Goal: Task Accomplishment & Management: Manage account settings

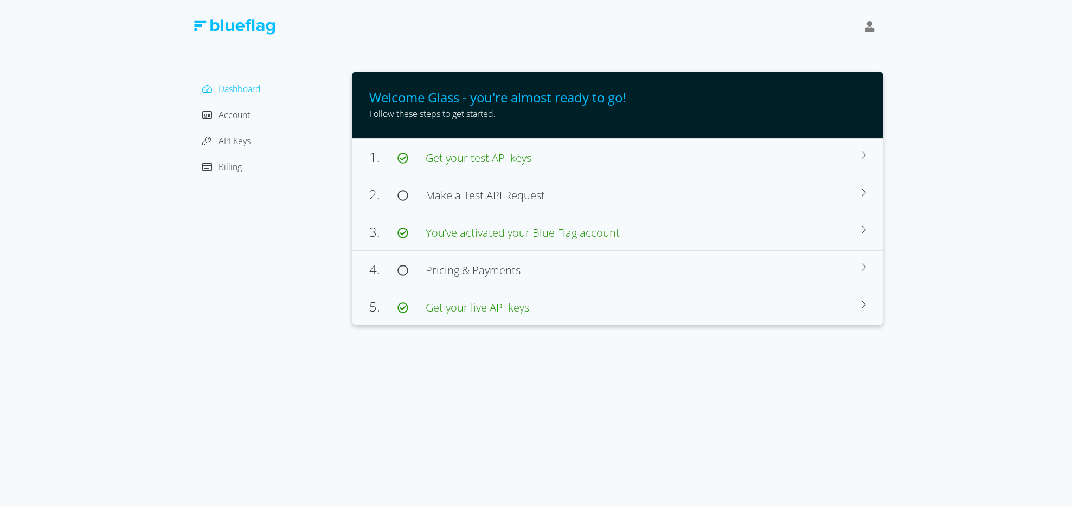
click at [229, 133] on div "API Keys" at bounding box center [270, 140] width 145 height 17
click at [231, 137] on span "API Keys" at bounding box center [234, 141] width 32 height 12
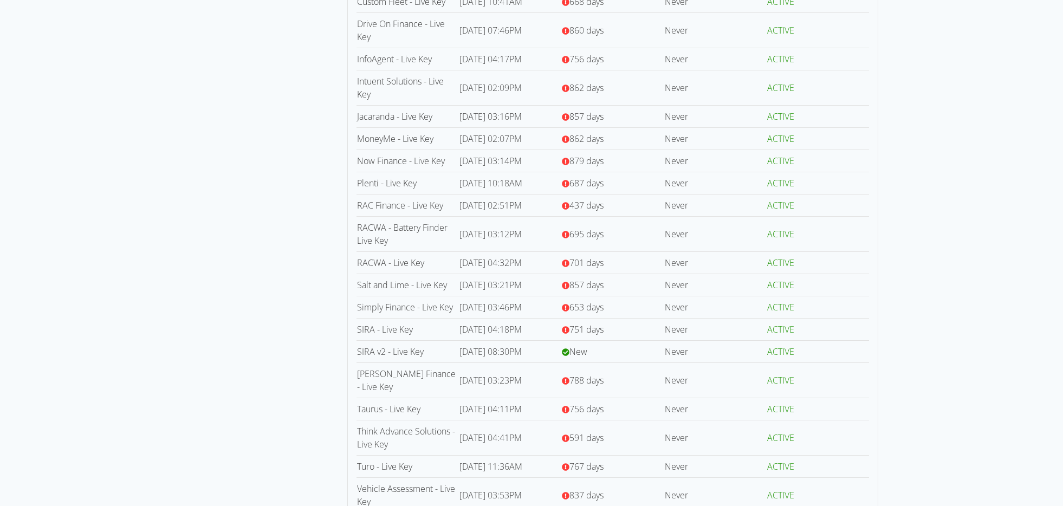
scroll to position [614, 0]
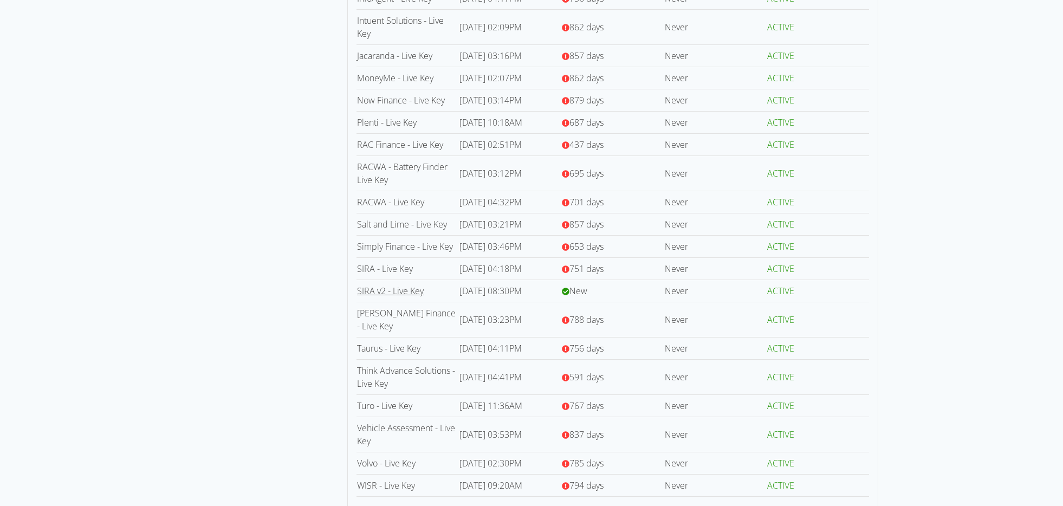
click at [387, 285] on link "SIRA v2 - Live Key" at bounding box center [390, 291] width 67 height 12
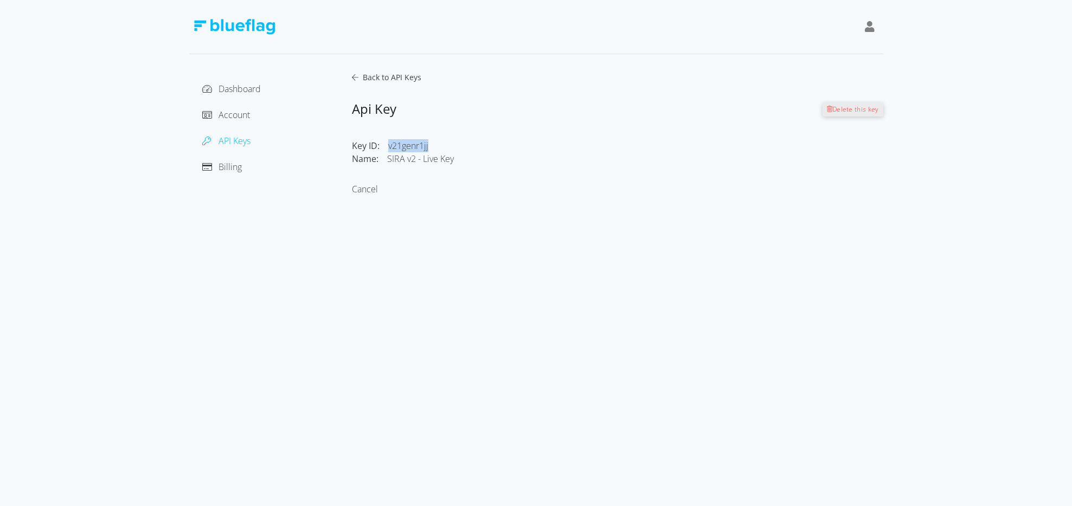
drag, startPoint x: 388, startPoint y: 145, endPoint x: 448, endPoint y: 146, distance: 60.2
click at [448, 146] on div "v21genr1jj" at bounding box center [505, 145] width 235 height 13
copy div "v21genr1jj"
click at [515, 120] on div "Api Key Delete this key" at bounding box center [617, 109] width 531 height 52
click at [356, 187] on link "Cancel" at bounding box center [365, 189] width 26 height 12
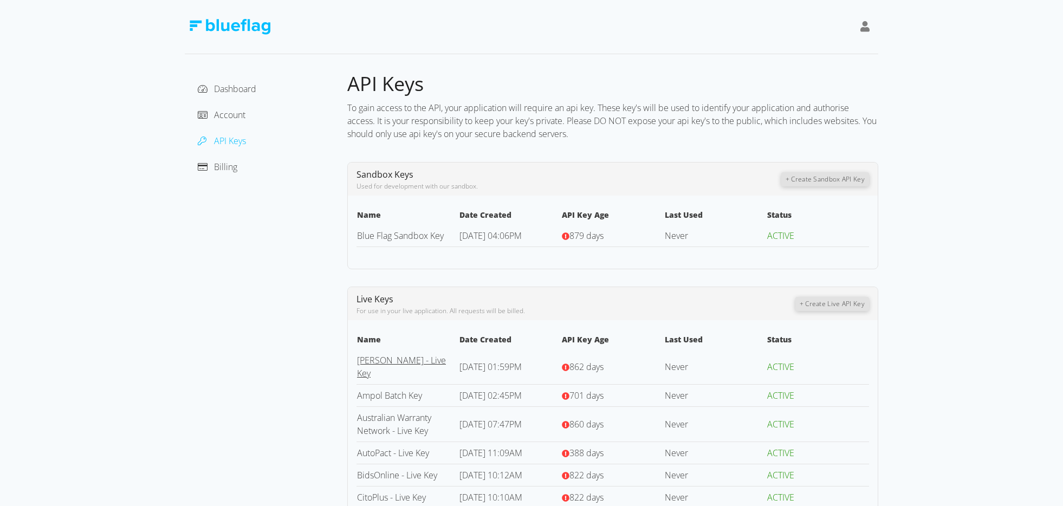
click at [385, 356] on link "[PERSON_NAME] - Live Key" at bounding box center [401, 366] width 89 height 25
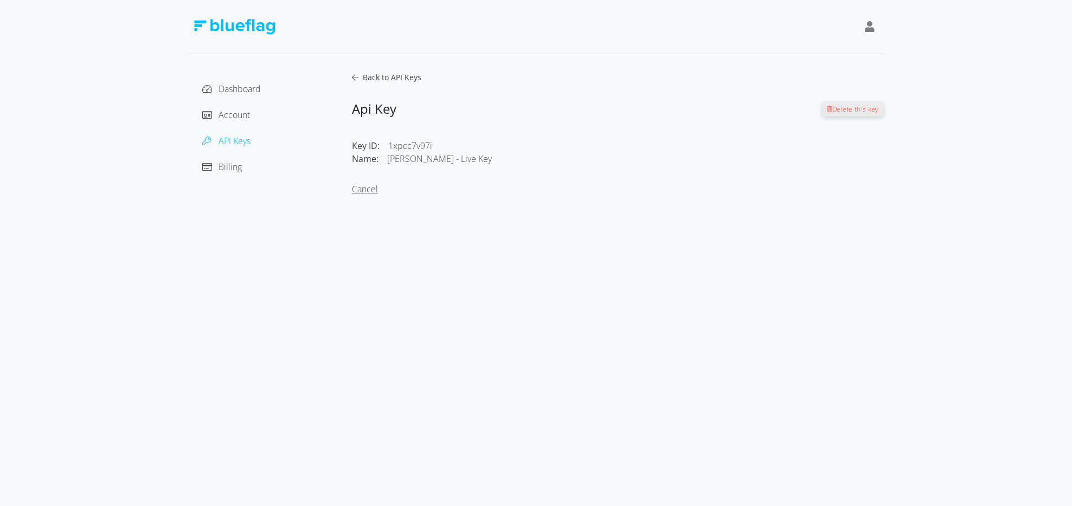
click at [375, 191] on link "Cancel" at bounding box center [365, 189] width 26 height 12
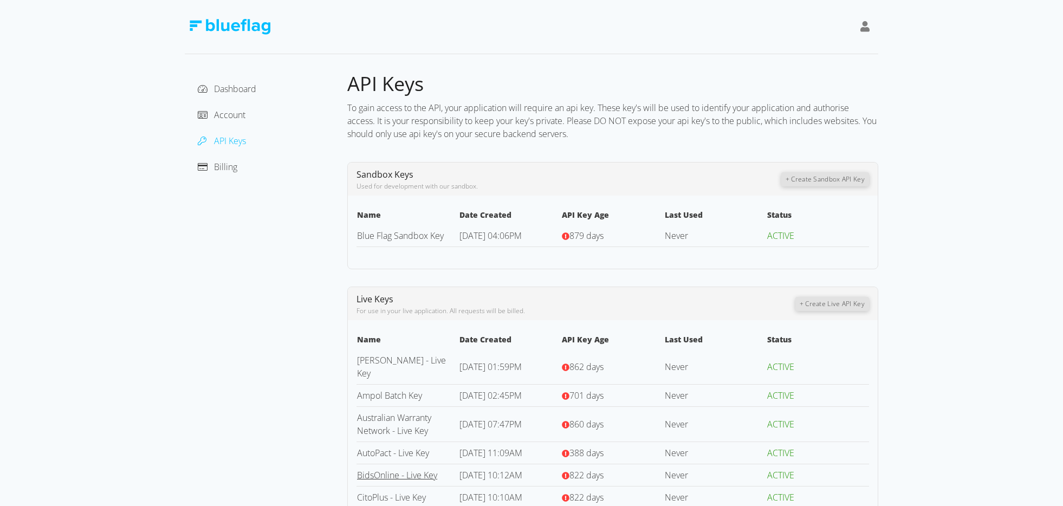
click at [389, 469] on link "BidsOnline - Live Key" at bounding box center [397, 475] width 80 height 12
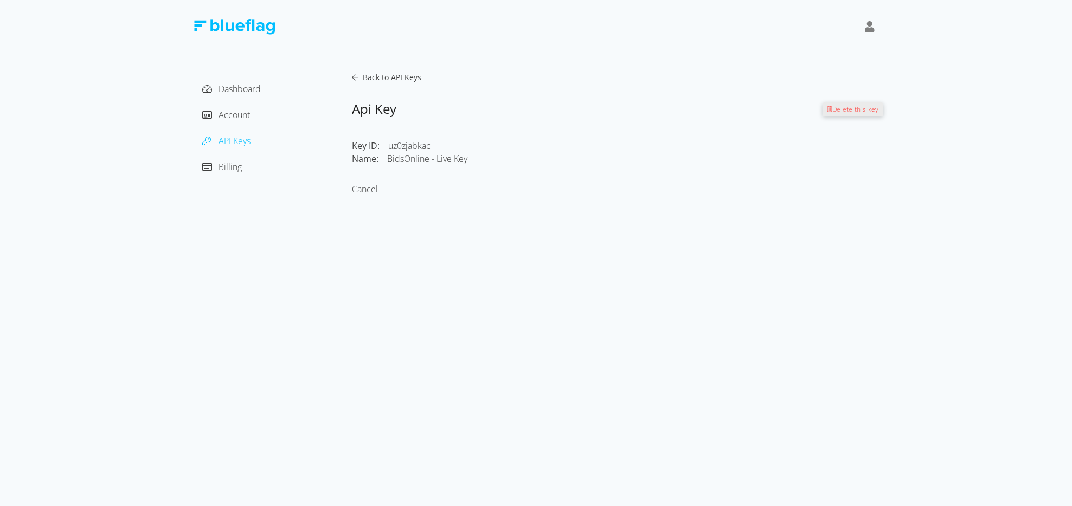
click at [353, 188] on link "Cancel" at bounding box center [365, 189] width 26 height 12
